Goal: Information Seeking & Learning: Learn about a topic

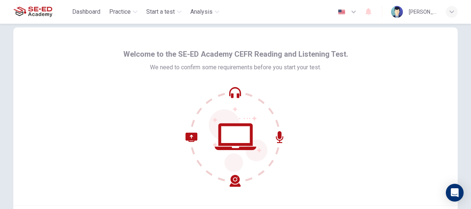
scroll to position [85, 0]
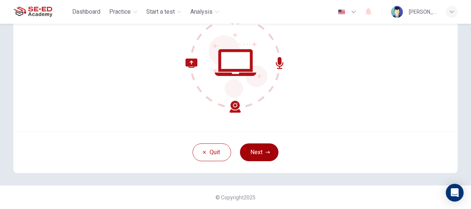
click at [259, 158] on button "Next" at bounding box center [259, 152] width 38 height 18
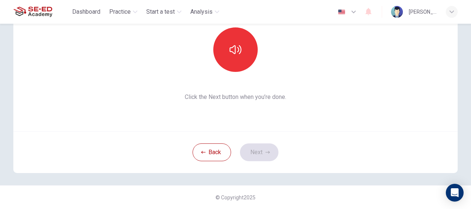
click at [264, 36] on div at bounding box center [235, 49] width 80 height 44
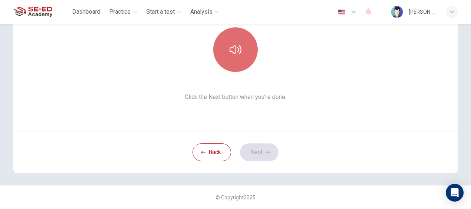
click at [227, 52] on button "button" at bounding box center [235, 49] width 44 height 44
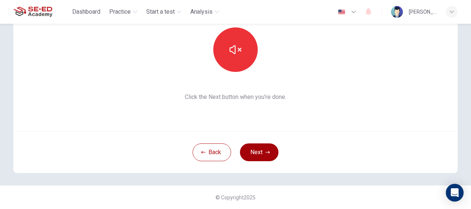
click at [263, 147] on button "Next" at bounding box center [259, 152] width 38 height 18
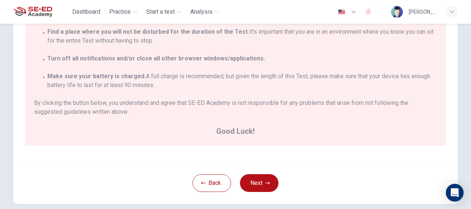
scroll to position [179, 0]
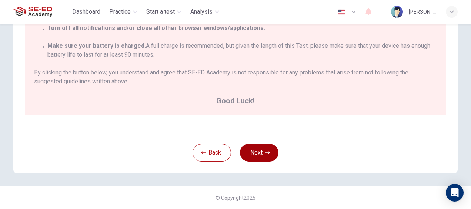
click at [249, 153] on button "Next" at bounding box center [259, 153] width 38 height 18
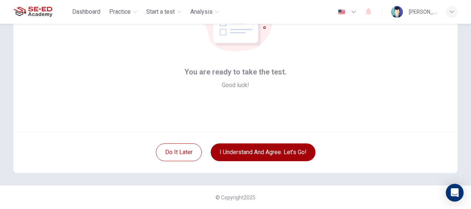
scroll to position [85, 0]
click at [266, 156] on button "I understand and agree. Let’s go!" at bounding box center [262, 152] width 105 height 18
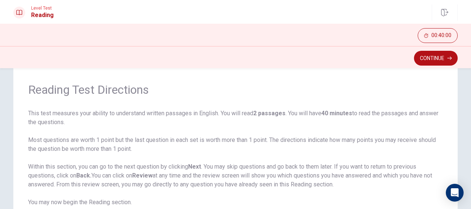
scroll to position [37, 0]
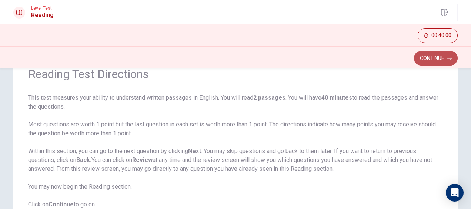
click at [429, 61] on button "Continue" at bounding box center [436, 58] width 44 height 15
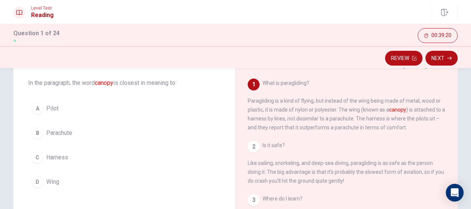
click at [50, 183] on span "Wing" at bounding box center [52, 181] width 13 height 9
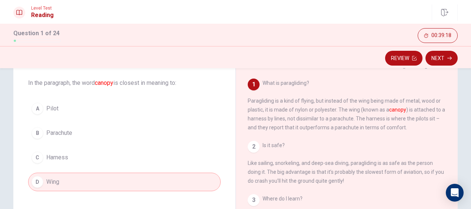
scroll to position [0, 0]
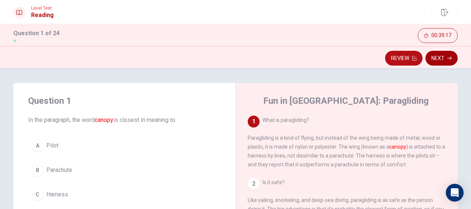
click at [439, 56] on button "Next" at bounding box center [441, 58] width 32 height 15
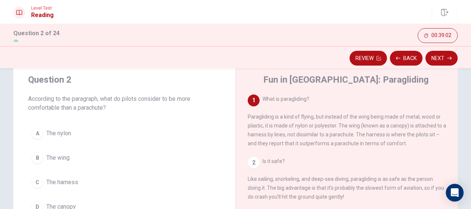
scroll to position [37, 0]
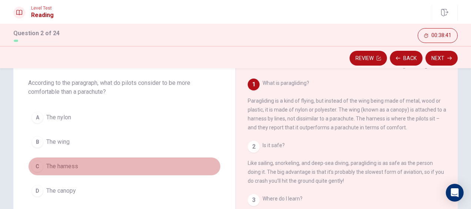
click at [39, 169] on div "C" at bounding box center [37, 166] width 12 height 12
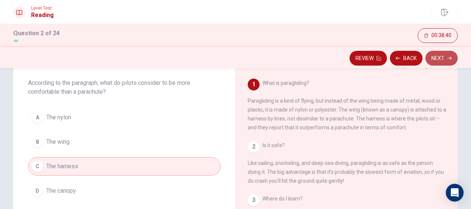
click at [437, 57] on button "Next" at bounding box center [441, 58] width 32 height 15
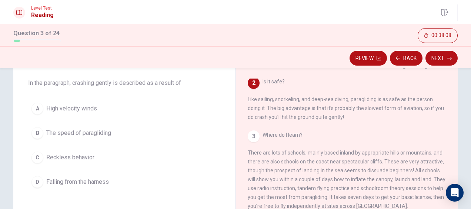
click at [80, 181] on span "Falling from the harness" at bounding box center [77, 181] width 63 height 9
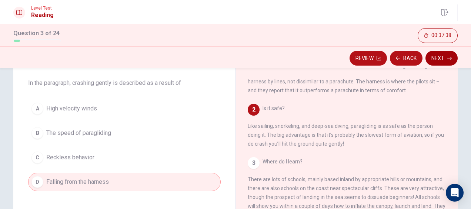
click at [442, 61] on button "Next" at bounding box center [441, 58] width 32 height 15
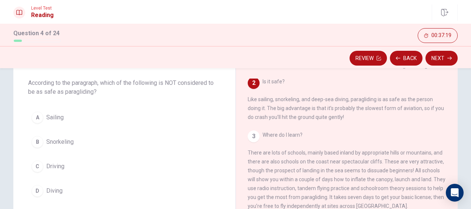
click at [55, 166] on span "Driving" at bounding box center [55, 166] width 18 height 9
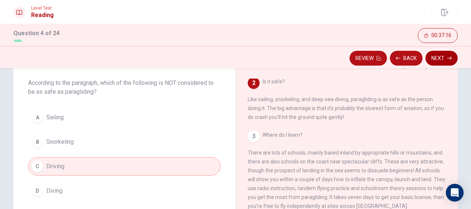
click at [444, 64] on button "Next" at bounding box center [441, 58] width 32 height 15
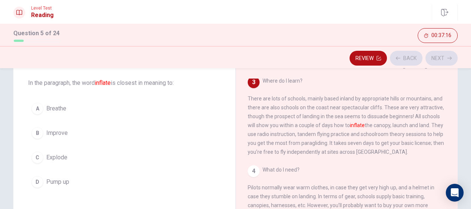
scroll to position [118, 0]
click at [46, 180] on span "Pump up" at bounding box center [57, 181] width 23 height 9
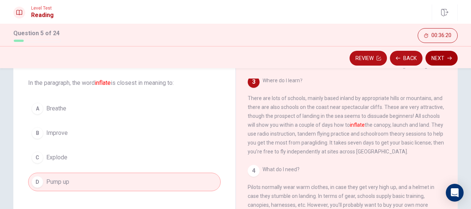
click at [448, 58] on icon "button" at bounding box center [449, 58] width 4 height 4
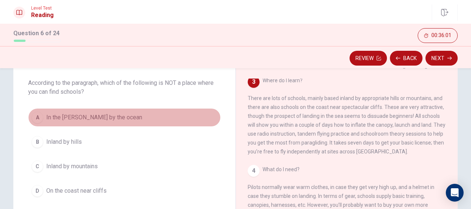
click at [90, 119] on span "In the [PERSON_NAME] by the ocean" at bounding box center [94, 117] width 96 height 9
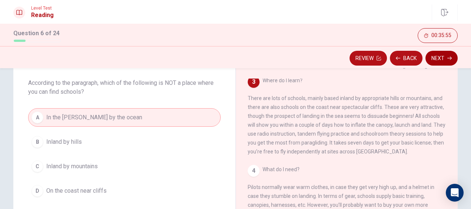
click at [431, 60] on button "Next" at bounding box center [441, 58] width 32 height 15
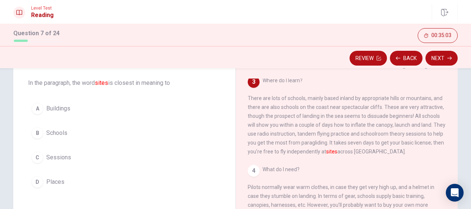
drag, startPoint x: 68, startPoint y: 180, endPoint x: 106, endPoint y: 172, distance: 38.4
click at [68, 180] on button "D Places" at bounding box center [124, 181] width 192 height 18
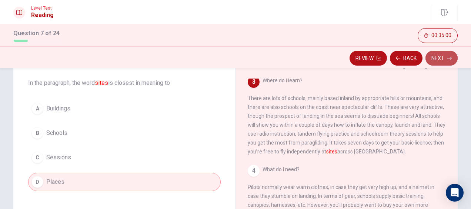
click at [445, 57] on button "Next" at bounding box center [441, 58] width 32 height 15
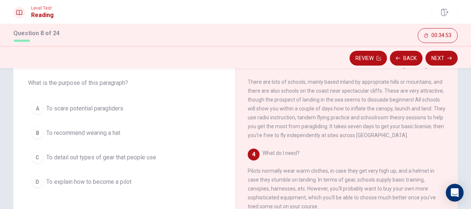
scroll to position [151, 0]
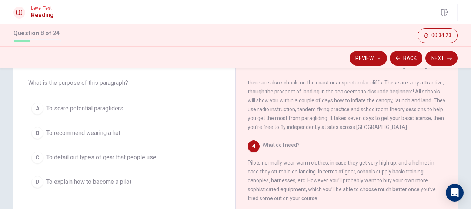
click at [91, 162] on button "C To detail out types of gear that people use" at bounding box center [124, 157] width 192 height 18
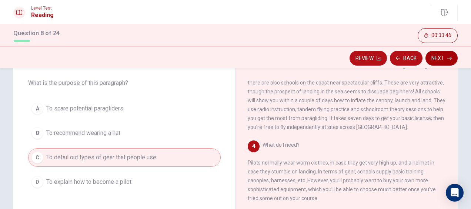
click at [445, 55] on button "Next" at bounding box center [441, 58] width 32 height 15
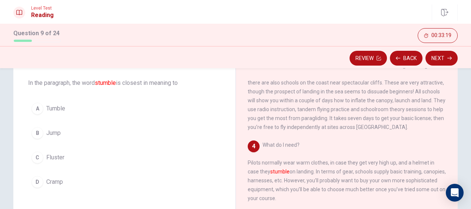
click at [63, 108] on span "Tumble" at bounding box center [55, 108] width 19 height 9
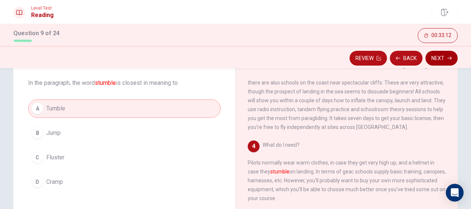
click at [447, 56] on icon "button" at bounding box center [449, 58] width 4 height 4
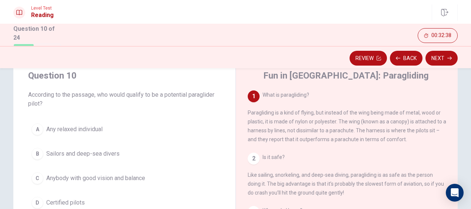
scroll to position [37, 0]
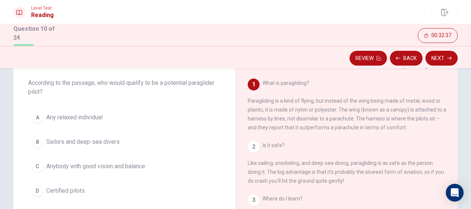
click at [77, 196] on button "D Certified pilots" at bounding box center [124, 190] width 192 height 18
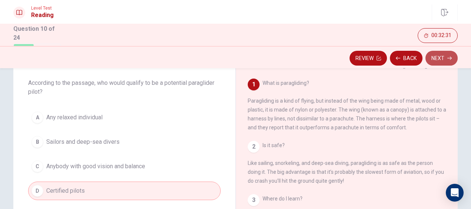
click at [435, 58] on button "Next" at bounding box center [441, 58] width 32 height 15
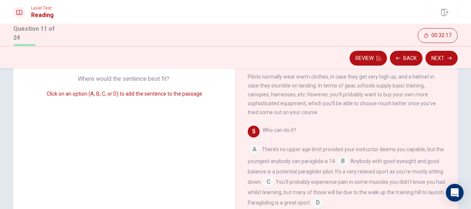
scroll to position [148, 0]
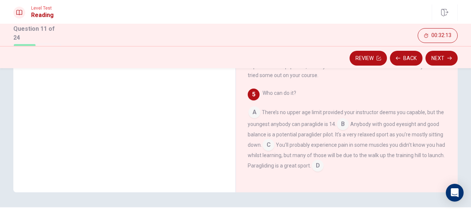
click at [323, 169] on input at bounding box center [317, 166] width 12 height 12
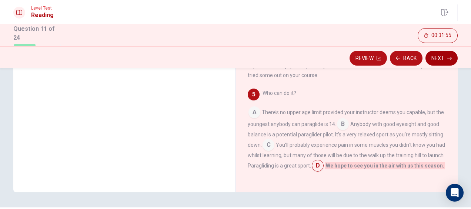
click at [442, 57] on button "Next" at bounding box center [441, 58] width 32 height 15
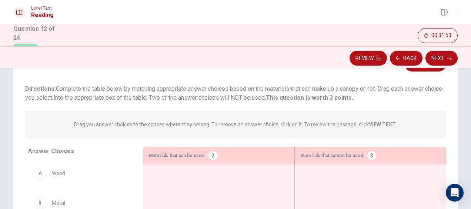
scroll to position [74, 0]
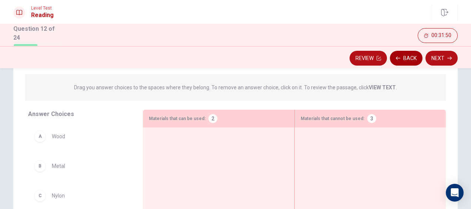
click at [404, 62] on button "Back" at bounding box center [406, 58] width 33 height 15
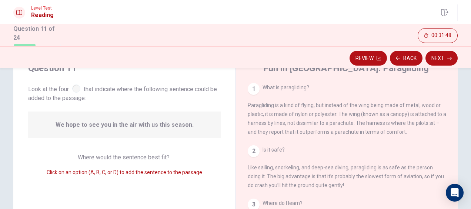
scroll to position [0, 0]
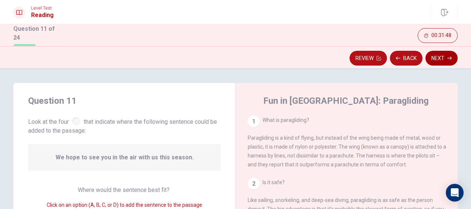
click at [430, 60] on button "Next" at bounding box center [441, 58] width 32 height 15
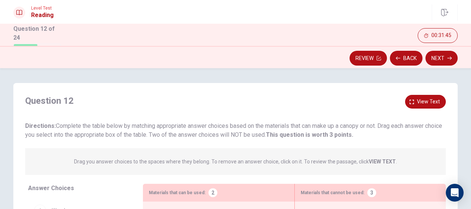
scroll to position [37, 0]
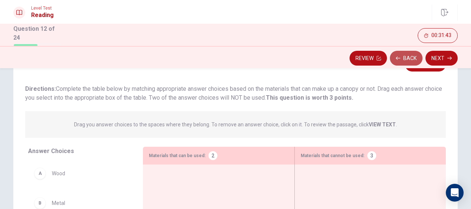
click at [405, 61] on button "Back" at bounding box center [406, 58] width 33 height 15
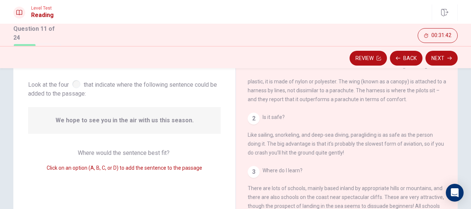
scroll to position [0, 0]
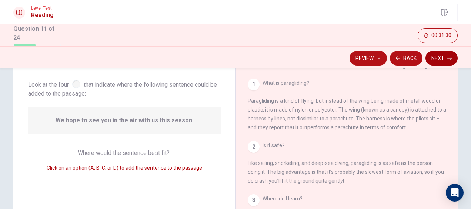
click at [443, 65] on button "Next" at bounding box center [441, 58] width 32 height 15
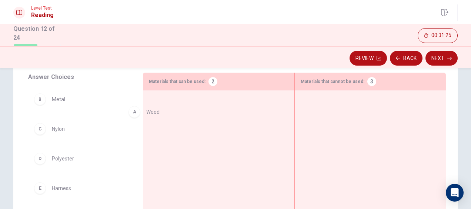
drag, startPoint x: 61, startPoint y: 102, endPoint x: 200, endPoint y: 114, distance: 139.6
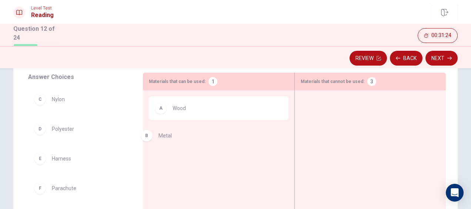
drag, startPoint x: 60, startPoint y: 104, endPoint x: 195, endPoint y: 142, distance: 139.8
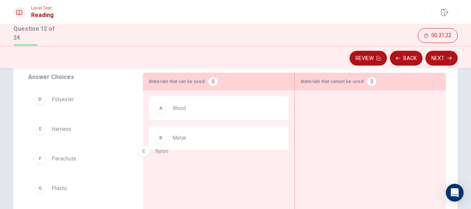
drag, startPoint x: 64, startPoint y: 109, endPoint x: 186, endPoint y: 168, distance: 136.0
drag, startPoint x: 58, startPoint y: 101, endPoint x: 208, endPoint y: 166, distance: 164.0
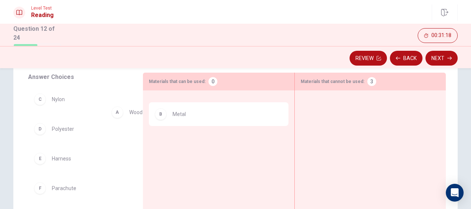
drag, startPoint x: 237, startPoint y: 113, endPoint x: 139, endPoint y: 114, distance: 98.0
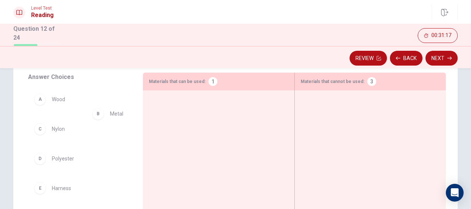
drag, startPoint x: 192, startPoint y: 108, endPoint x: 102, endPoint y: 114, distance: 89.7
drag, startPoint x: 195, startPoint y: 113, endPoint x: 66, endPoint y: 121, distance: 129.0
click at [407, 56] on button "Back" at bounding box center [406, 58] width 33 height 15
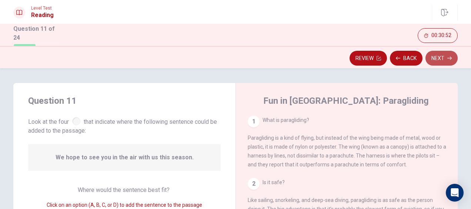
click at [445, 59] on button "Next" at bounding box center [441, 58] width 32 height 15
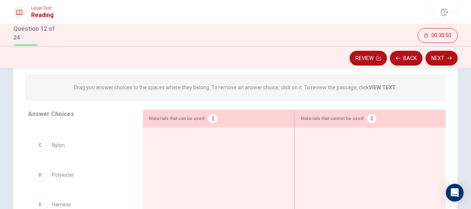
scroll to position [48, 0]
drag, startPoint x: 80, startPoint y: 152, endPoint x: 176, endPoint y: 155, distance: 97.0
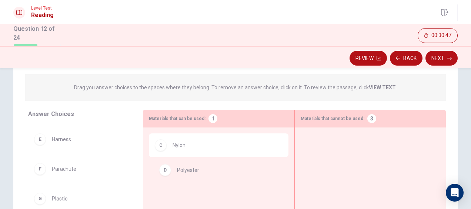
drag, startPoint x: 64, startPoint y: 146, endPoint x: 218, endPoint y: 181, distance: 158.2
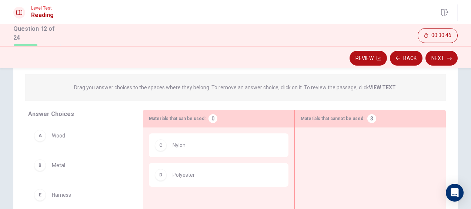
scroll to position [0, 0]
drag, startPoint x: 90, startPoint y: 142, endPoint x: 377, endPoint y: 158, distance: 287.9
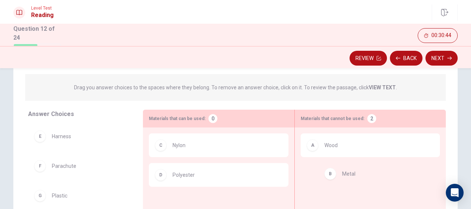
drag, startPoint x: 60, startPoint y: 142, endPoint x: 355, endPoint y: 181, distance: 297.3
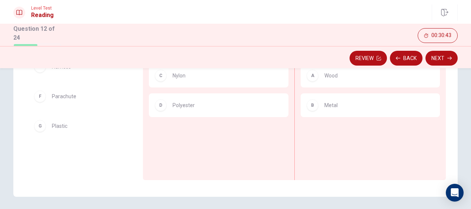
scroll to position [148, 0]
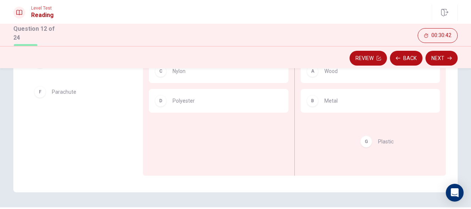
drag, startPoint x: 70, startPoint y: 127, endPoint x: 398, endPoint y: 150, distance: 328.6
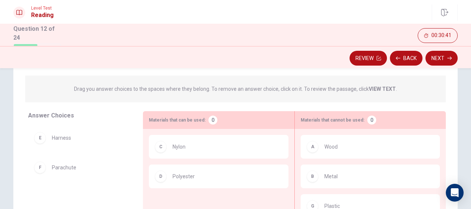
scroll to position [37, 0]
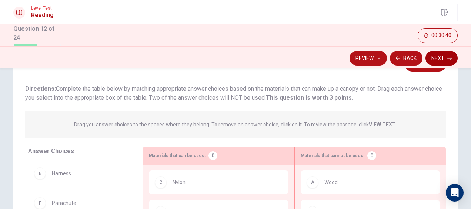
click at [448, 61] on button "Next" at bounding box center [441, 58] width 32 height 15
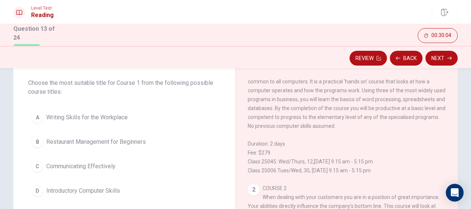
scroll to position [0, 0]
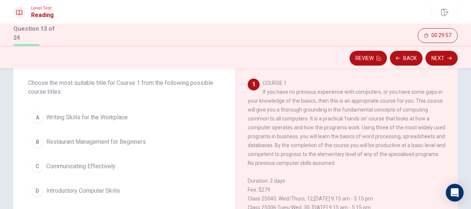
click at [56, 192] on span "Introductory Computer Skills" at bounding box center [83, 190] width 74 height 9
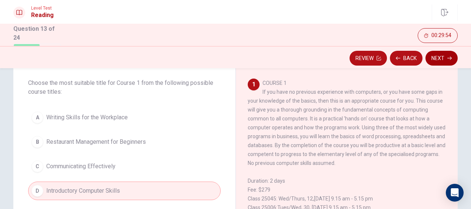
click at [431, 55] on button "Next" at bounding box center [441, 58] width 32 height 15
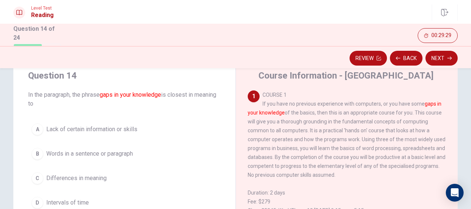
scroll to position [37, 0]
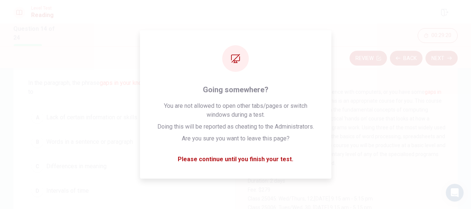
click at [50, 115] on span "Lack of certain information or skills" at bounding box center [91, 117] width 91 height 9
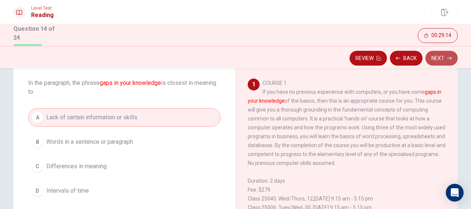
click at [439, 57] on button "Next" at bounding box center [441, 58] width 32 height 15
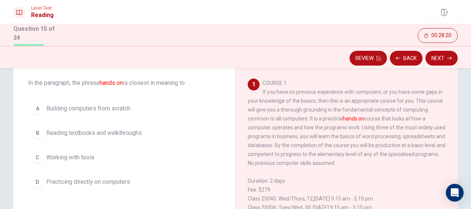
click at [58, 159] on span "Working with tools" at bounding box center [70, 157] width 48 height 9
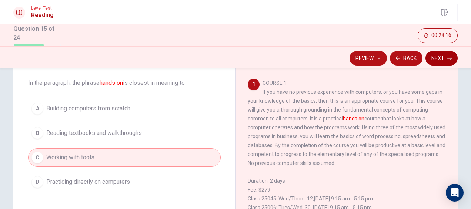
click at [449, 60] on button "Next" at bounding box center [441, 58] width 32 height 15
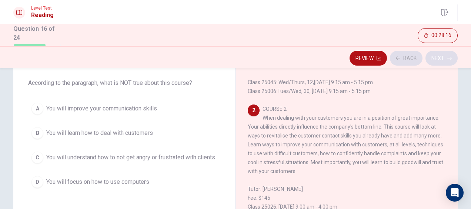
scroll to position [117, 0]
click at [147, 191] on button "D You will focus on how to use computers" at bounding box center [124, 181] width 192 height 18
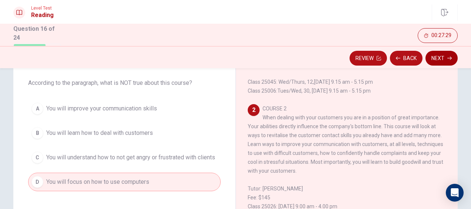
click at [441, 58] on button "Next" at bounding box center [441, 58] width 32 height 15
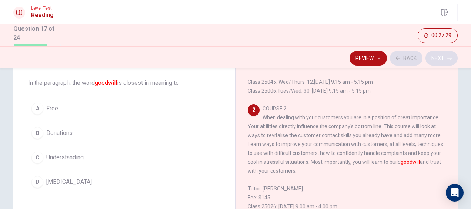
scroll to position [146, 0]
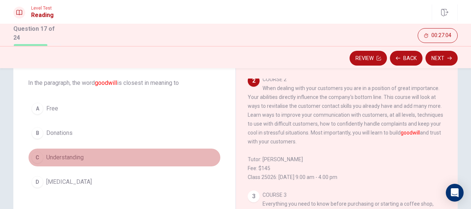
click at [90, 159] on button "C Understanding" at bounding box center [124, 157] width 192 height 18
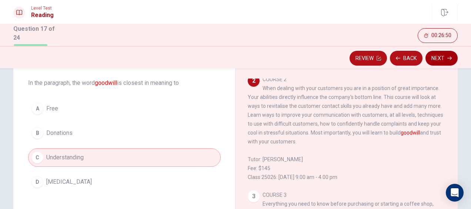
click at [442, 58] on button "Next" at bounding box center [441, 58] width 32 height 15
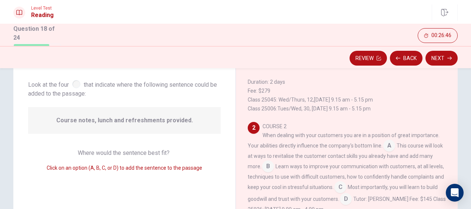
scroll to position [136, 0]
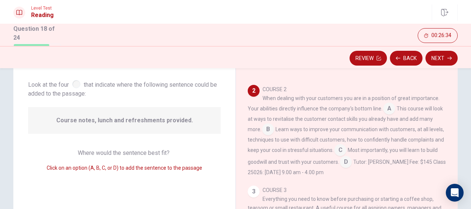
click at [267, 134] on input at bounding box center [268, 130] width 12 height 12
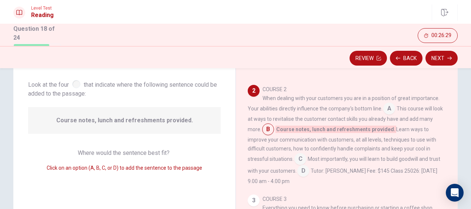
click at [299, 161] on input at bounding box center [300, 160] width 12 height 12
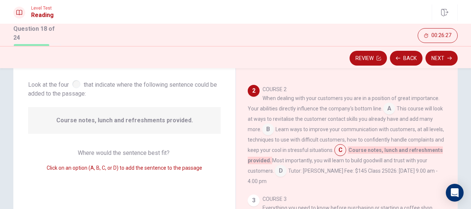
click at [346, 154] on input at bounding box center [340, 151] width 12 height 12
click at [286, 176] on input at bounding box center [280, 171] width 12 height 12
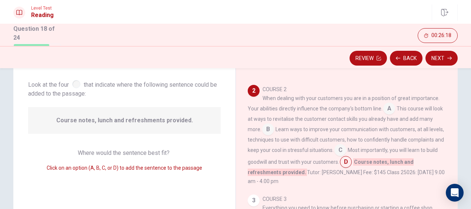
click at [388, 111] on input at bounding box center [389, 109] width 12 height 12
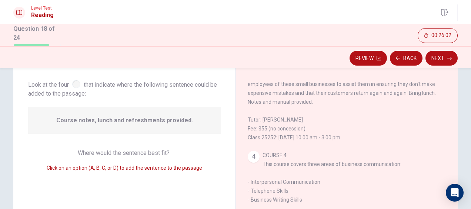
scroll to position [284, 0]
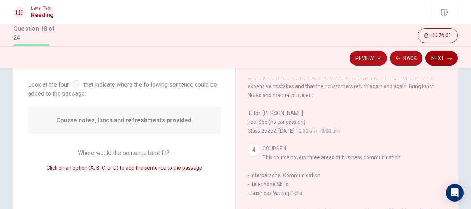
click at [443, 58] on button "Next" at bounding box center [441, 58] width 32 height 15
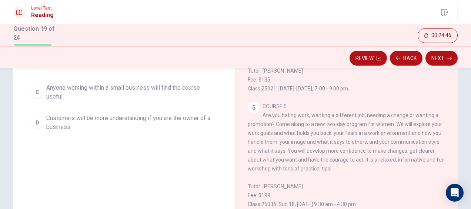
scroll to position [74, 0]
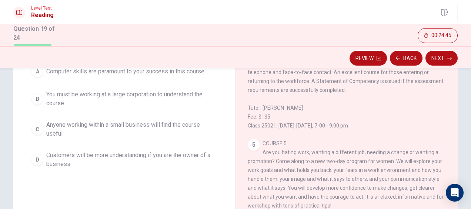
click at [61, 162] on span "Customers will be more understanding if you are the owner of a business" at bounding box center [131, 160] width 171 height 18
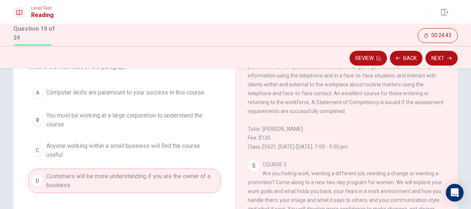
scroll to position [37, 0]
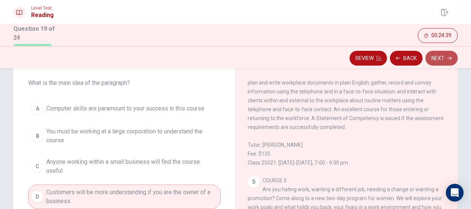
click at [445, 57] on button "Next" at bounding box center [441, 58] width 32 height 15
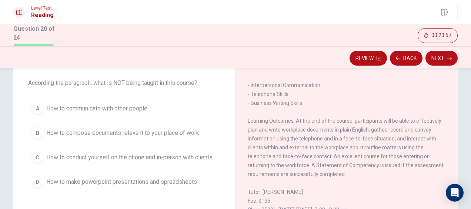
scroll to position [364, 0]
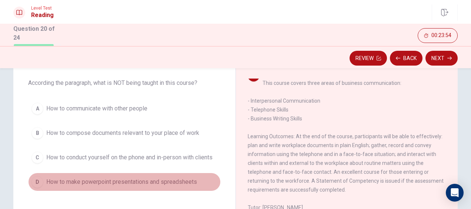
click at [159, 177] on span "How to make powerpoint presentations and spreadsheets" at bounding box center [121, 181] width 151 height 9
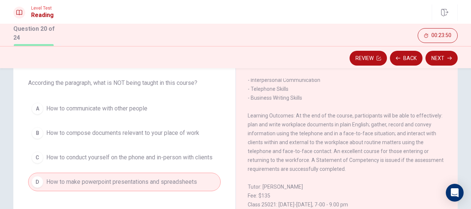
scroll to position [401, 0]
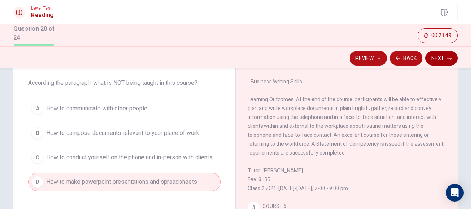
click at [435, 56] on button "Next" at bounding box center [441, 58] width 32 height 15
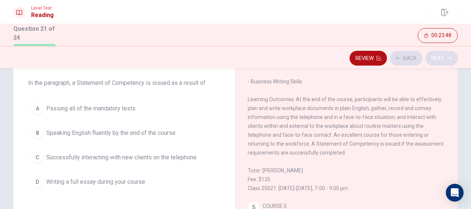
scroll to position [364, 0]
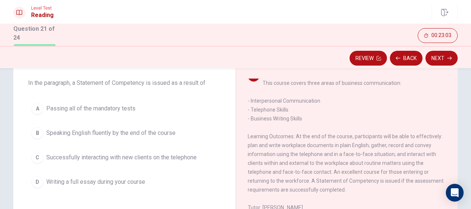
click at [144, 162] on button "C Successfully interacting with new clients on the telephone" at bounding box center [124, 157] width 192 height 18
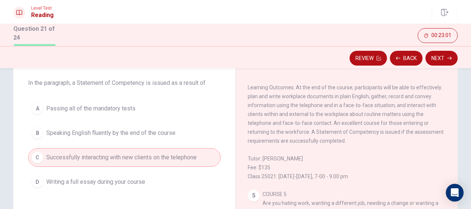
scroll to position [401, 0]
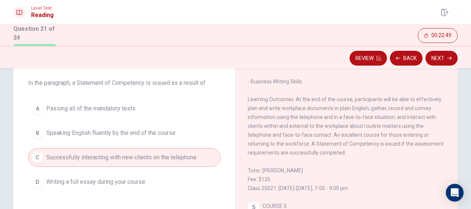
click at [110, 112] on button "A Passing all of the mandatory tests" at bounding box center [124, 108] width 192 height 18
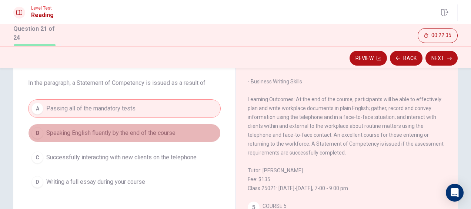
click at [118, 135] on span "Speaking English fluently by the end of the course" at bounding box center [110, 132] width 129 height 9
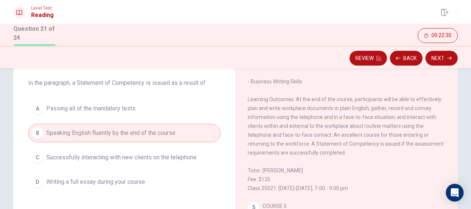
scroll to position [364, 0]
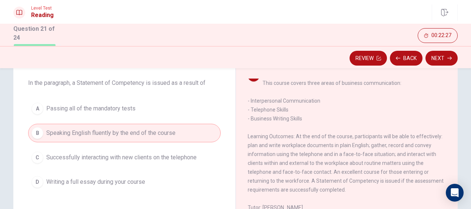
click at [216, 153] on button "C Successfully interacting with new clients on the telephone" at bounding box center [124, 157] width 192 height 18
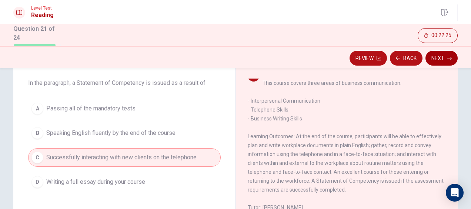
click at [440, 60] on button "Next" at bounding box center [441, 58] width 32 height 15
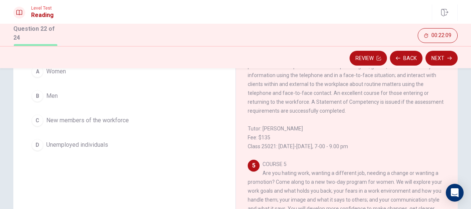
scroll to position [37, 0]
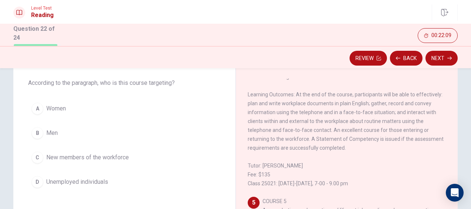
click at [48, 111] on span "Women" at bounding box center [56, 108] width 20 height 9
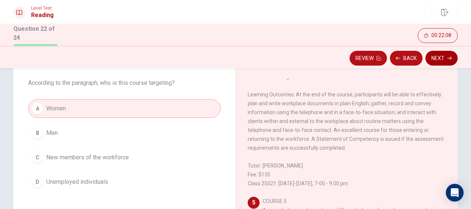
click at [444, 58] on button "Next" at bounding box center [441, 58] width 32 height 15
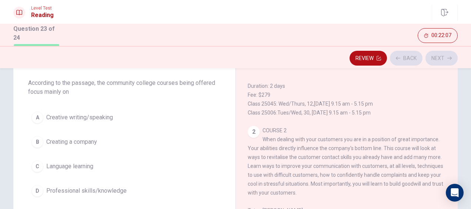
scroll to position [0, 0]
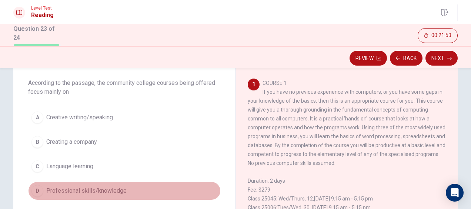
click at [85, 193] on span "Professional skills/knowledge" at bounding box center [86, 190] width 80 height 9
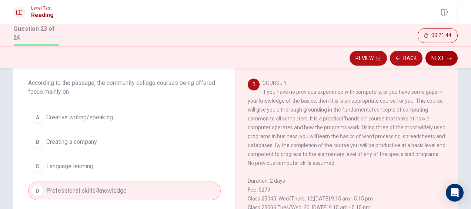
click at [442, 61] on button "Next" at bounding box center [441, 58] width 32 height 15
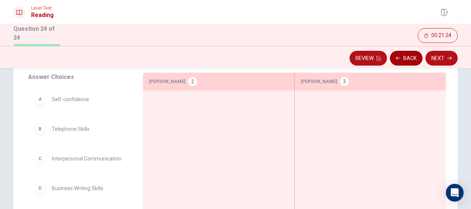
click at [405, 53] on button "Back" at bounding box center [406, 58] width 33 height 15
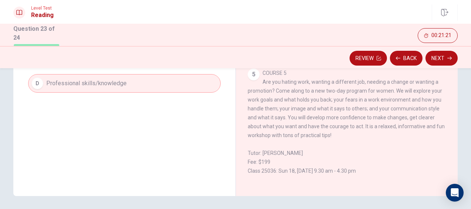
scroll to position [133, 0]
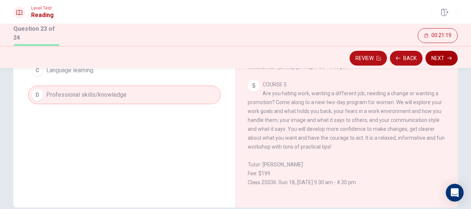
click at [439, 64] on button "Next" at bounding box center [441, 58] width 32 height 15
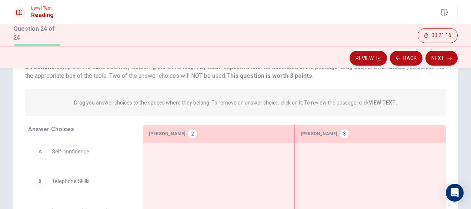
scroll to position [37, 0]
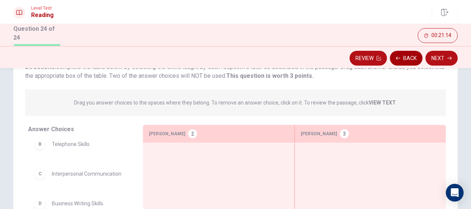
click at [406, 59] on button "Back" at bounding box center [406, 58] width 33 height 15
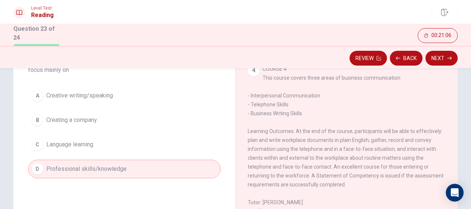
scroll to position [332, 0]
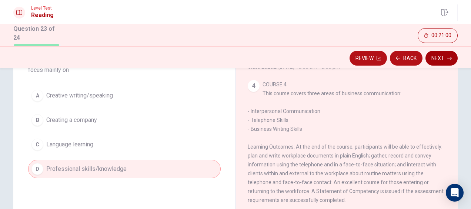
click at [439, 56] on button "Next" at bounding box center [441, 58] width 32 height 15
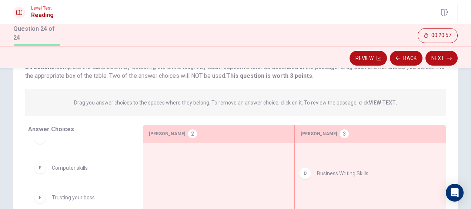
drag, startPoint x: 91, startPoint y: 170, endPoint x: 361, endPoint y: 175, distance: 269.7
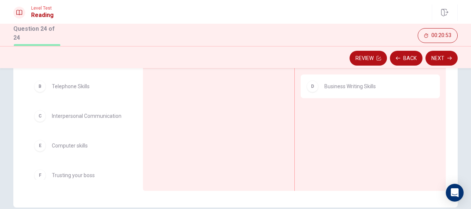
scroll to position [0, 0]
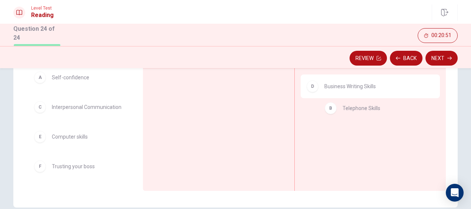
drag, startPoint x: 76, startPoint y: 112, endPoint x: 372, endPoint y: 111, distance: 296.3
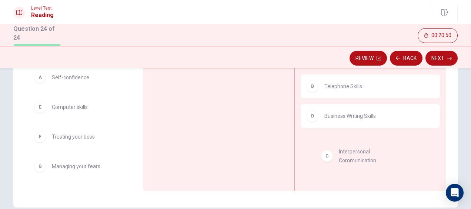
drag, startPoint x: 103, startPoint y: 109, endPoint x: 400, endPoint y: 155, distance: 300.3
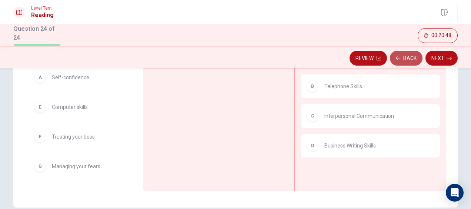
click at [411, 55] on button "Back" at bounding box center [406, 58] width 33 height 15
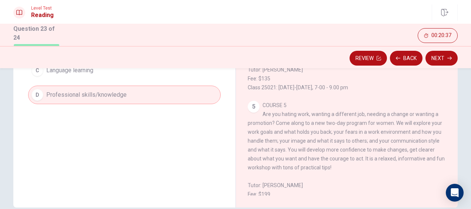
scroll to position [443, 0]
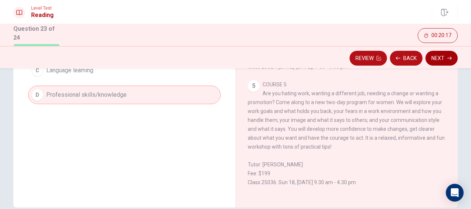
click at [432, 61] on button "Next" at bounding box center [441, 58] width 32 height 15
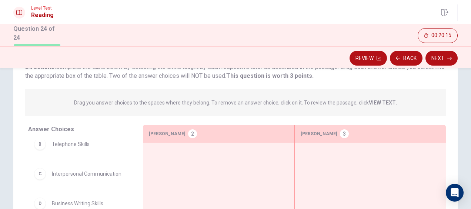
scroll to position [36, 0]
drag, startPoint x: 80, startPoint y: 155, endPoint x: 367, endPoint y: 183, distance: 288.1
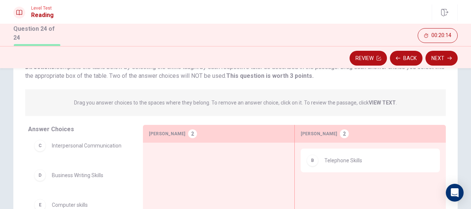
scroll to position [34, 0]
drag, startPoint x: 92, startPoint y: 151, endPoint x: 375, endPoint y: 192, distance: 285.6
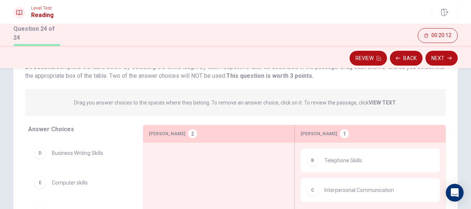
scroll to position [27, 0]
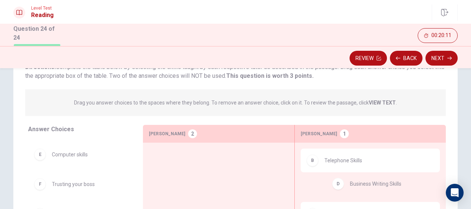
drag, startPoint x: 103, startPoint y: 152, endPoint x: 405, endPoint y: 184, distance: 303.1
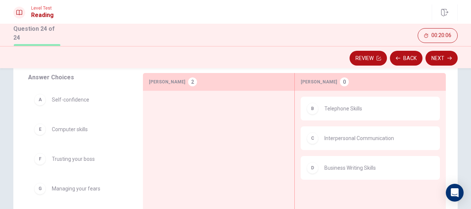
scroll to position [96, 0]
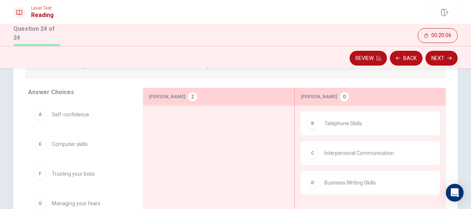
drag, startPoint x: 81, startPoint y: 118, endPoint x: 223, endPoint y: 140, distance: 143.7
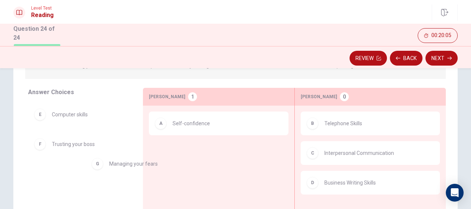
drag, startPoint x: 115, startPoint y: 181, endPoint x: 220, endPoint y: 163, distance: 106.2
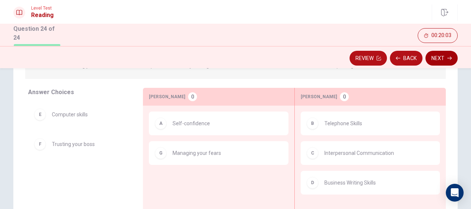
click at [449, 60] on button "Next" at bounding box center [441, 58] width 32 height 15
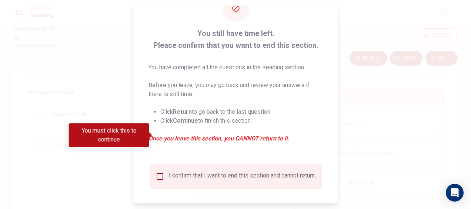
scroll to position [67, 0]
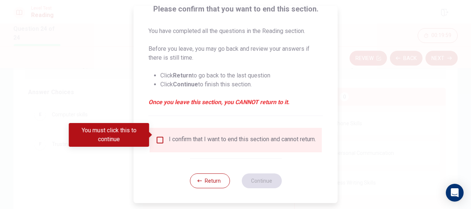
click at [158, 135] on input "You must click this to continue" at bounding box center [159, 139] width 9 height 9
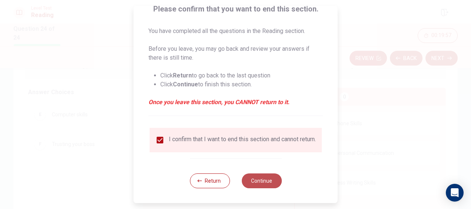
click at [253, 179] on button "Continue" at bounding box center [261, 180] width 40 height 15
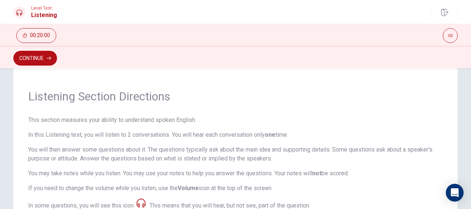
scroll to position [0, 0]
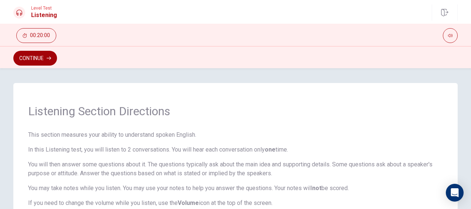
click at [47, 61] on button "Continue" at bounding box center [35, 58] width 44 height 15
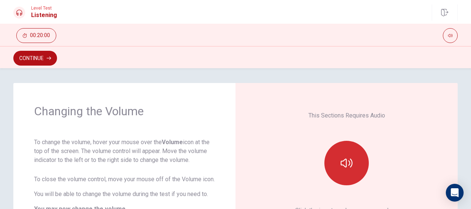
click at [334, 169] on button "button" at bounding box center [346, 163] width 44 height 44
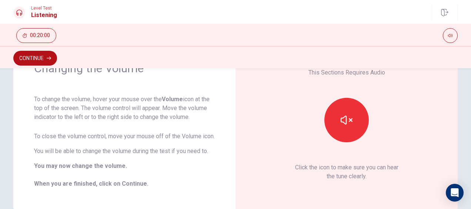
scroll to position [74, 0]
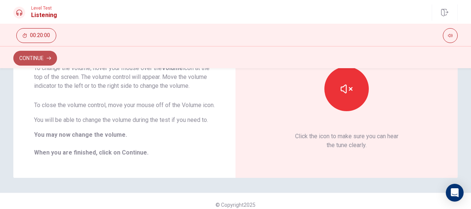
click at [37, 57] on button "Continue" at bounding box center [35, 58] width 44 height 15
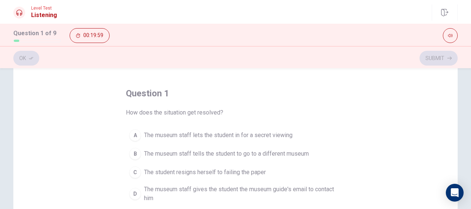
scroll to position [37, 0]
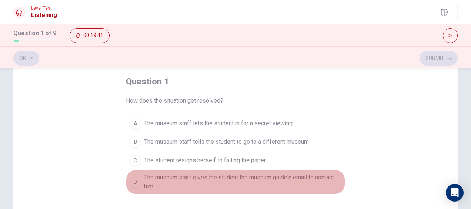
click at [182, 178] on span "The museum staff gives the student the museum guide's email to contact him" at bounding box center [243, 182] width 198 height 18
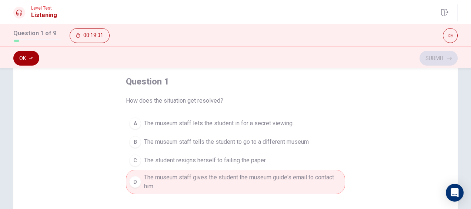
click at [32, 56] on icon "button" at bounding box center [31, 58] width 4 height 4
click at [445, 55] on button "Submit" at bounding box center [438, 58] width 38 height 15
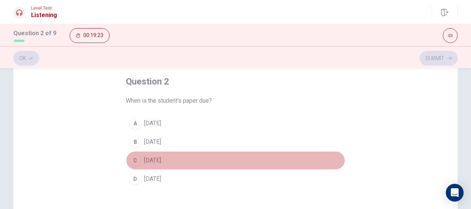
click at [161, 162] on span "[DATE]" at bounding box center [152, 160] width 17 height 9
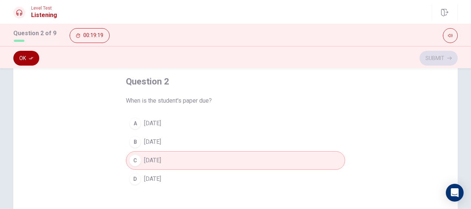
click at [24, 57] on button "Ok" at bounding box center [26, 58] width 26 height 15
click at [448, 55] on button "Submit" at bounding box center [438, 58] width 38 height 15
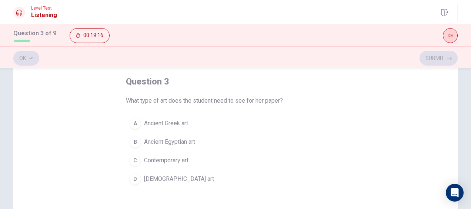
click at [450, 30] on button "button" at bounding box center [449, 35] width 15 height 15
click at [452, 34] on button "button" at bounding box center [449, 35] width 15 height 15
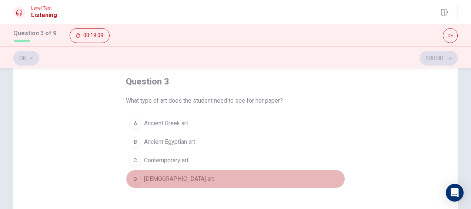
click at [172, 176] on span "[DEMOGRAPHIC_DATA] art" at bounding box center [179, 178] width 70 height 9
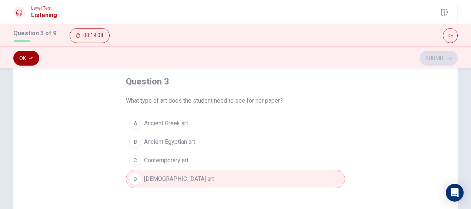
click at [34, 58] on button "Ok" at bounding box center [26, 58] width 26 height 15
click at [428, 60] on button "Submit" at bounding box center [438, 58] width 38 height 15
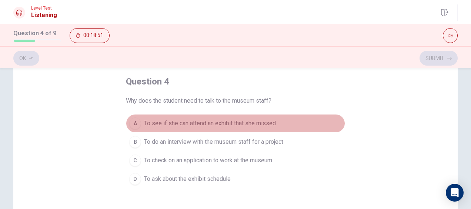
click at [237, 127] on span "To see if she can attend an exhibit that she missed" at bounding box center [210, 123] width 132 height 9
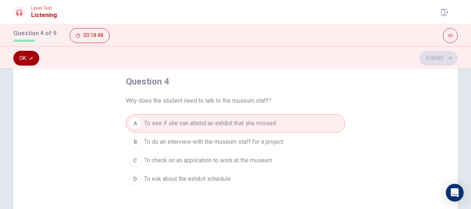
click at [27, 58] on button "Ok" at bounding box center [26, 58] width 26 height 15
click at [438, 61] on button "Submit" at bounding box center [438, 58] width 38 height 15
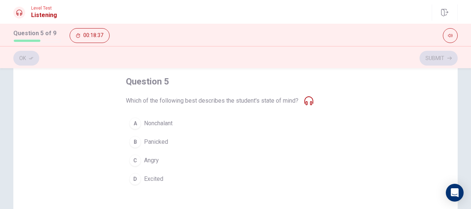
click at [156, 174] on span "Excited" at bounding box center [153, 178] width 19 height 9
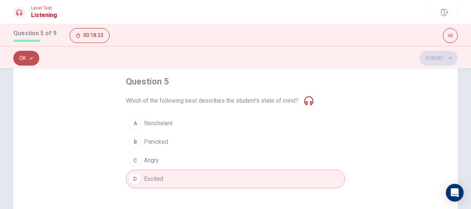
click at [31, 58] on icon "button" at bounding box center [31, 58] width 4 height 3
click at [438, 61] on button "Submit" at bounding box center [438, 58] width 38 height 15
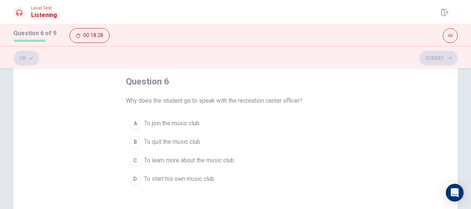
click at [148, 123] on span "To join the music club" at bounding box center [171, 123] width 55 height 9
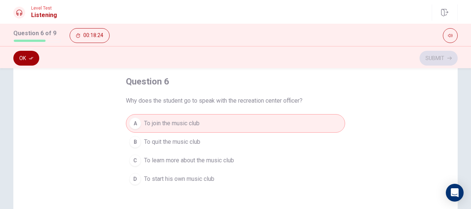
click at [32, 61] on button "Ok" at bounding box center [26, 58] width 26 height 15
click at [442, 61] on button "Submit" at bounding box center [438, 58] width 38 height 15
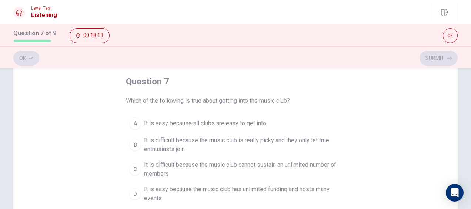
scroll to position [74, 0]
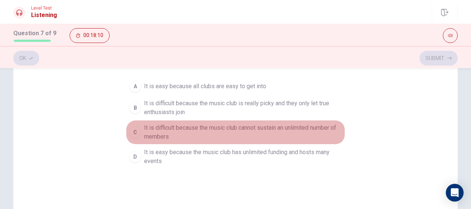
click at [199, 135] on span "It is difficult because the music club cannot sustain an unlimited number of me…" at bounding box center [243, 132] width 198 height 18
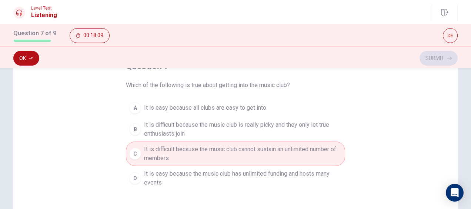
scroll to position [37, 0]
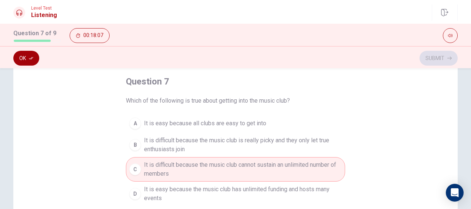
click at [19, 59] on button "Ok" at bounding box center [26, 58] width 26 height 15
click at [447, 59] on icon "button" at bounding box center [449, 58] width 4 height 4
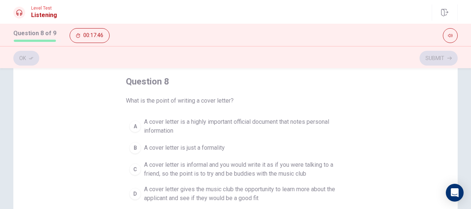
click at [199, 189] on span "A cover letter gives the music club the opportunity to learn more about the app…" at bounding box center [243, 194] width 198 height 18
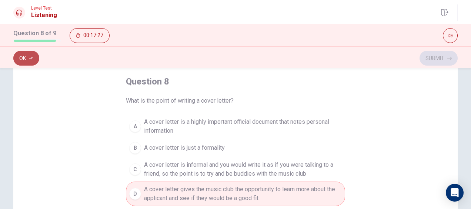
click at [31, 63] on button "Ok" at bounding box center [26, 58] width 26 height 15
click at [436, 59] on button "Submit" at bounding box center [438, 58] width 38 height 15
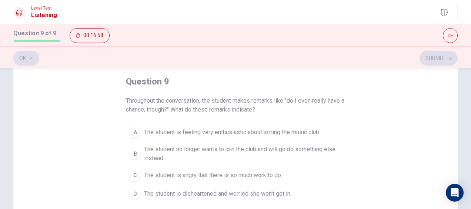
scroll to position [74, 0]
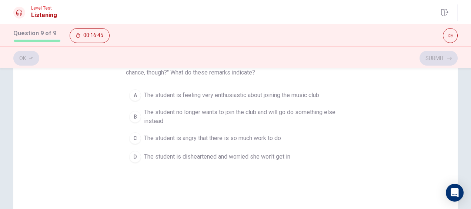
click at [176, 159] on span "The student is disheartened and worried she won't get in" at bounding box center [217, 156] width 146 height 9
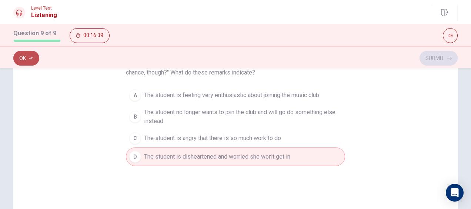
click at [30, 61] on button "Ok" at bounding box center [26, 58] width 26 height 15
click at [448, 60] on icon "button" at bounding box center [449, 58] width 4 height 4
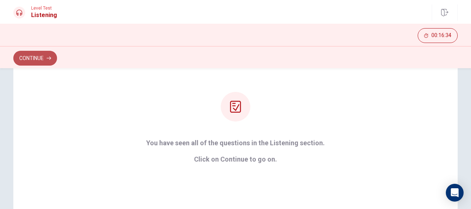
click at [42, 59] on button "Continue" at bounding box center [35, 58] width 44 height 15
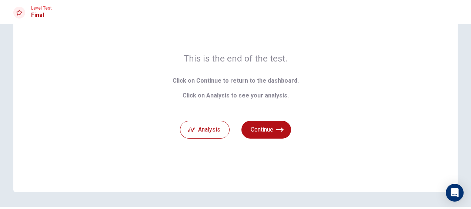
scroll to position [24, 0]
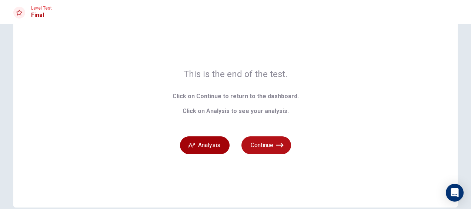
click at [206, 146] on button "Analysis" at bounding box center [205, 145] width 50 height 18
